Goal: Information Seeking & Learning: Learn about a topic

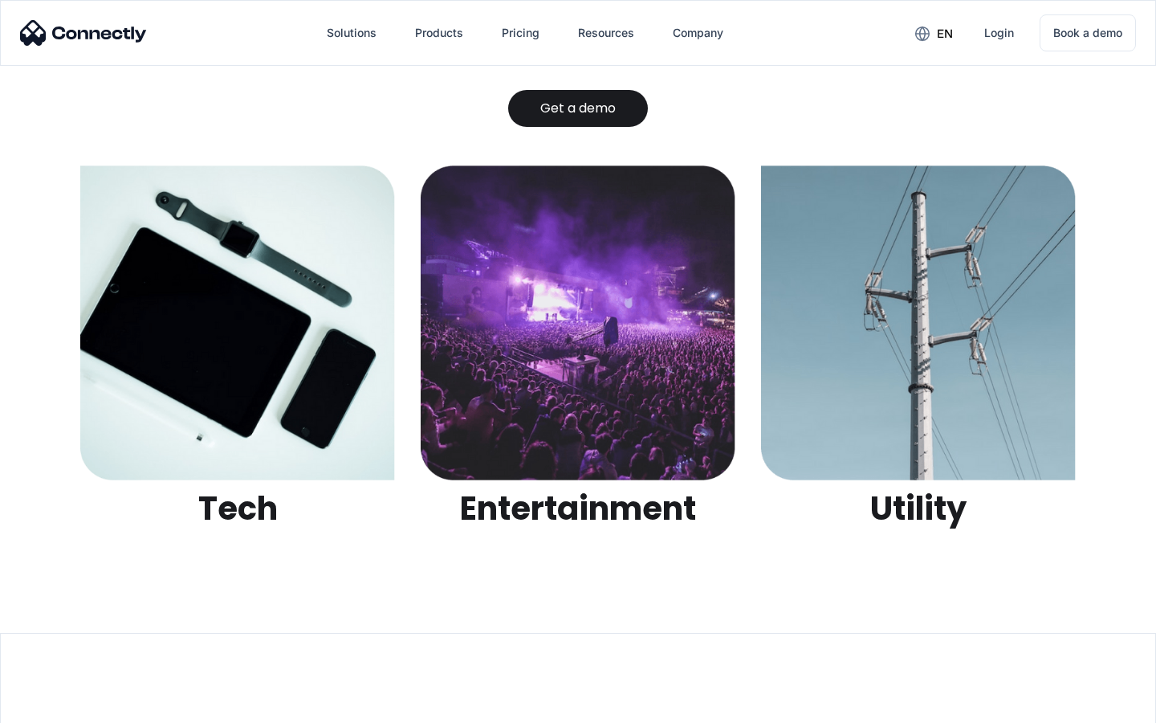
scroll to position [5066, 0]
